Goal: Task Accomplishment & Management: Use online tool/utility

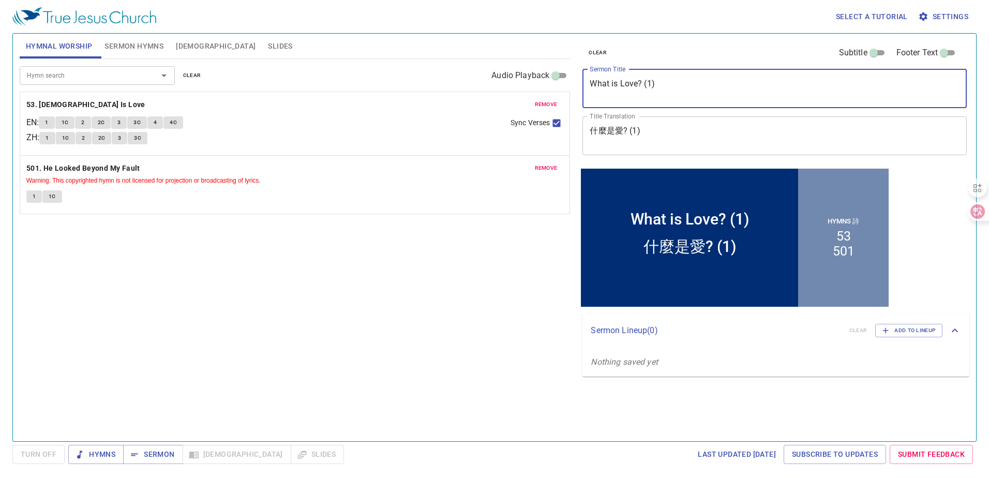
click at [659, 85] on textarea "What is Love? (1)" at bounding box center [775, 89] width 370 height 20
drag, startPoint x: 660, startPoint y: 83, endPoint x: 526, endPoint y: 77, distance: 134.6
click at [526, 77] on div "Hymnal Worship Sermon Hymns [DEMOGRAPHIC_DATA] Slides Hymn search Hymn search c…" at bounding box center [495, 233] width 958 height 408
type textarea "洗腳禮"
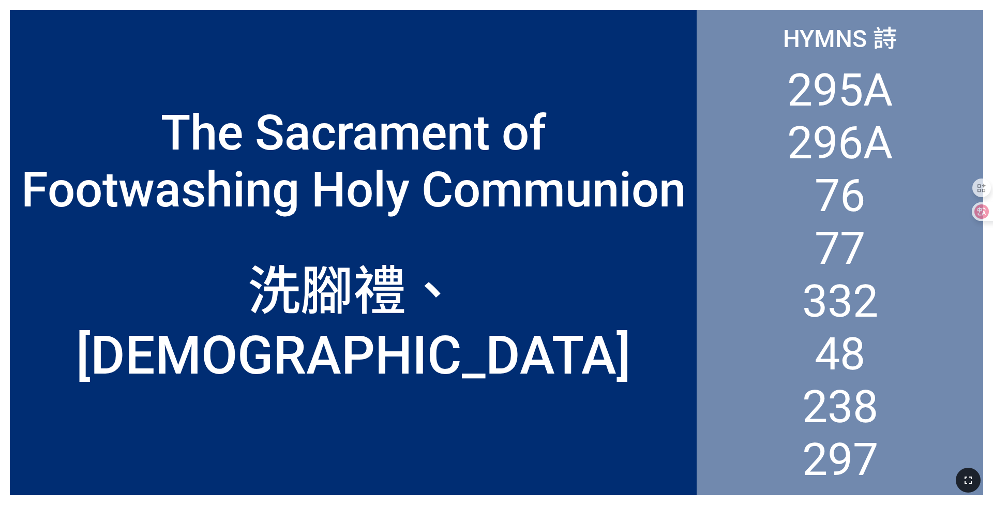
click at [965, 475] on icon "button" at bounding box center [968, 480] width 12 height 12
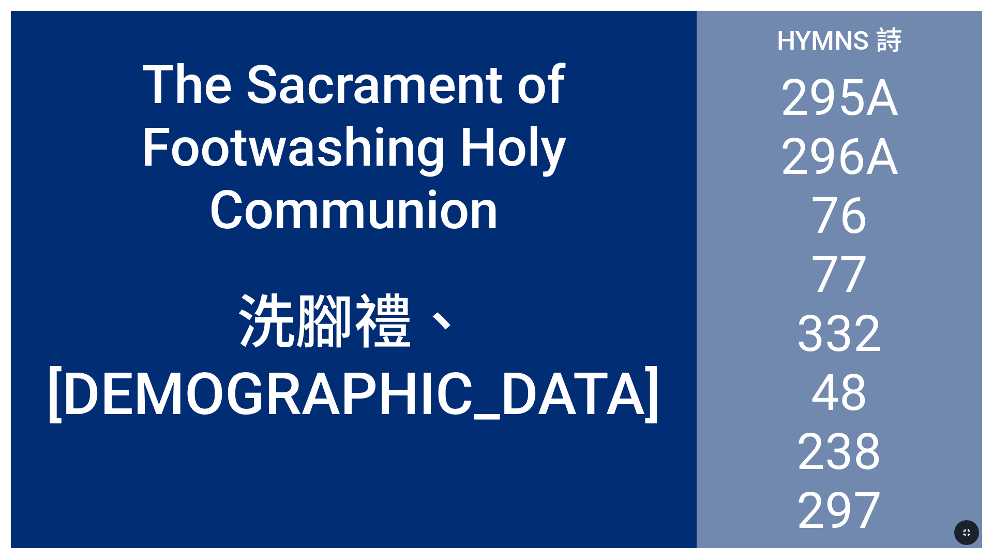
click at [964, 504] on icon "button" at bounding box center [967, 532] width 12 height 12
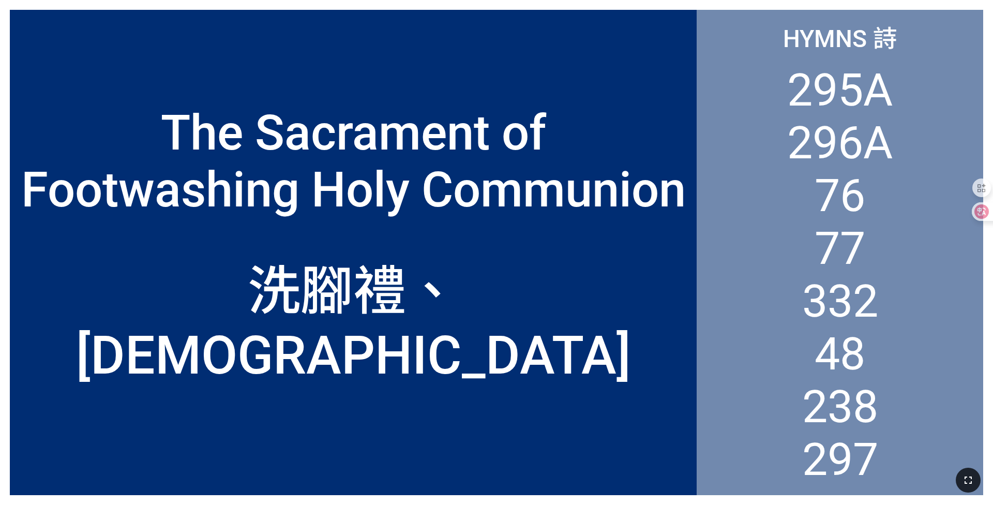
click at [962, 486] on button "button" at bounding box center [968, 480] width 25 height 25
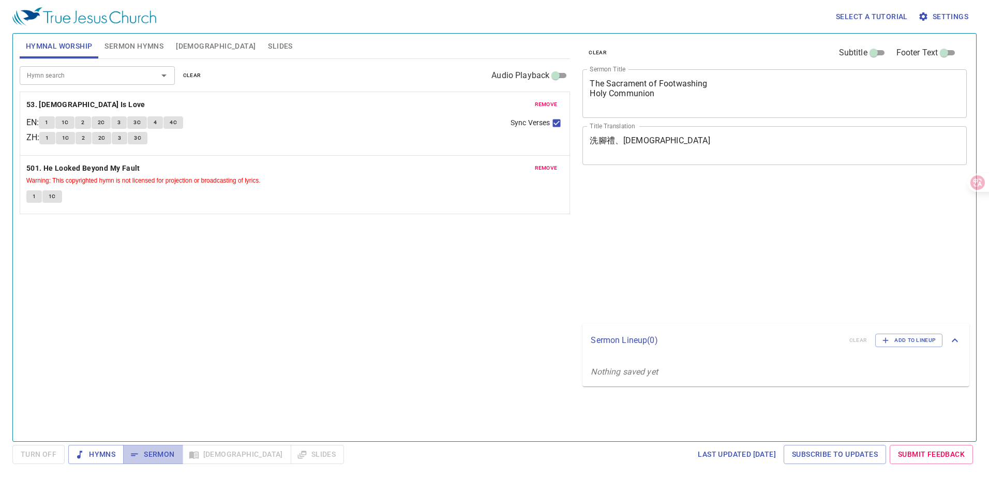
click at [151, 455] on span "Sermon" at bounding box center [152, 454] width 43 height 13
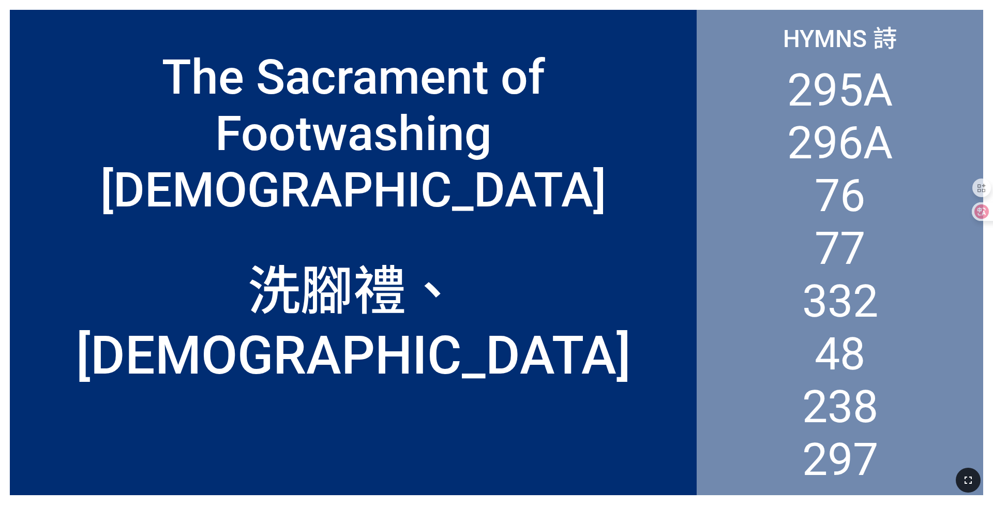
click at [413, 331] on icon "button" at bounding box center [968, 480] width 12 height 12
